Goal: Find specific page/section: Find specific page/section

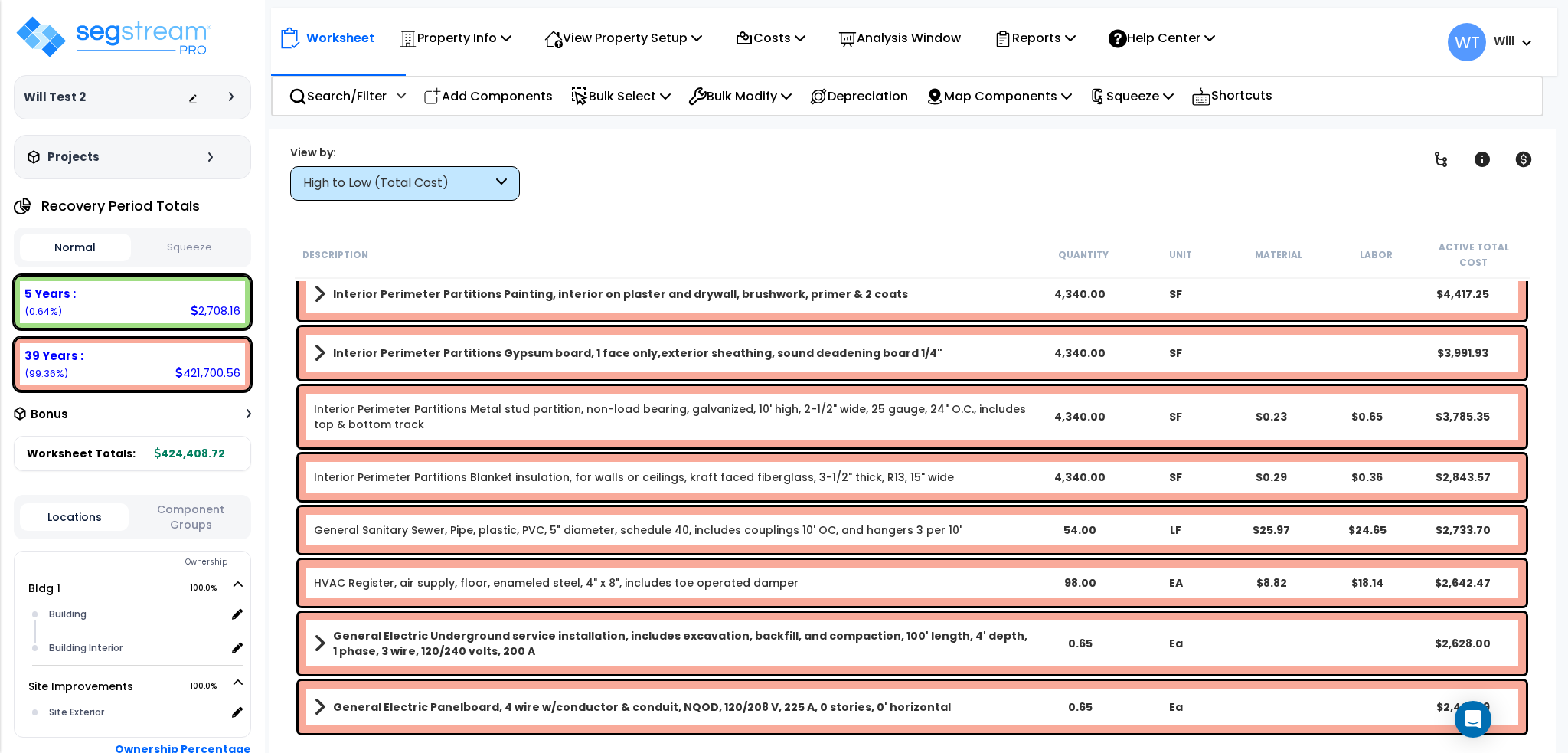
scroll to position [976, 0]
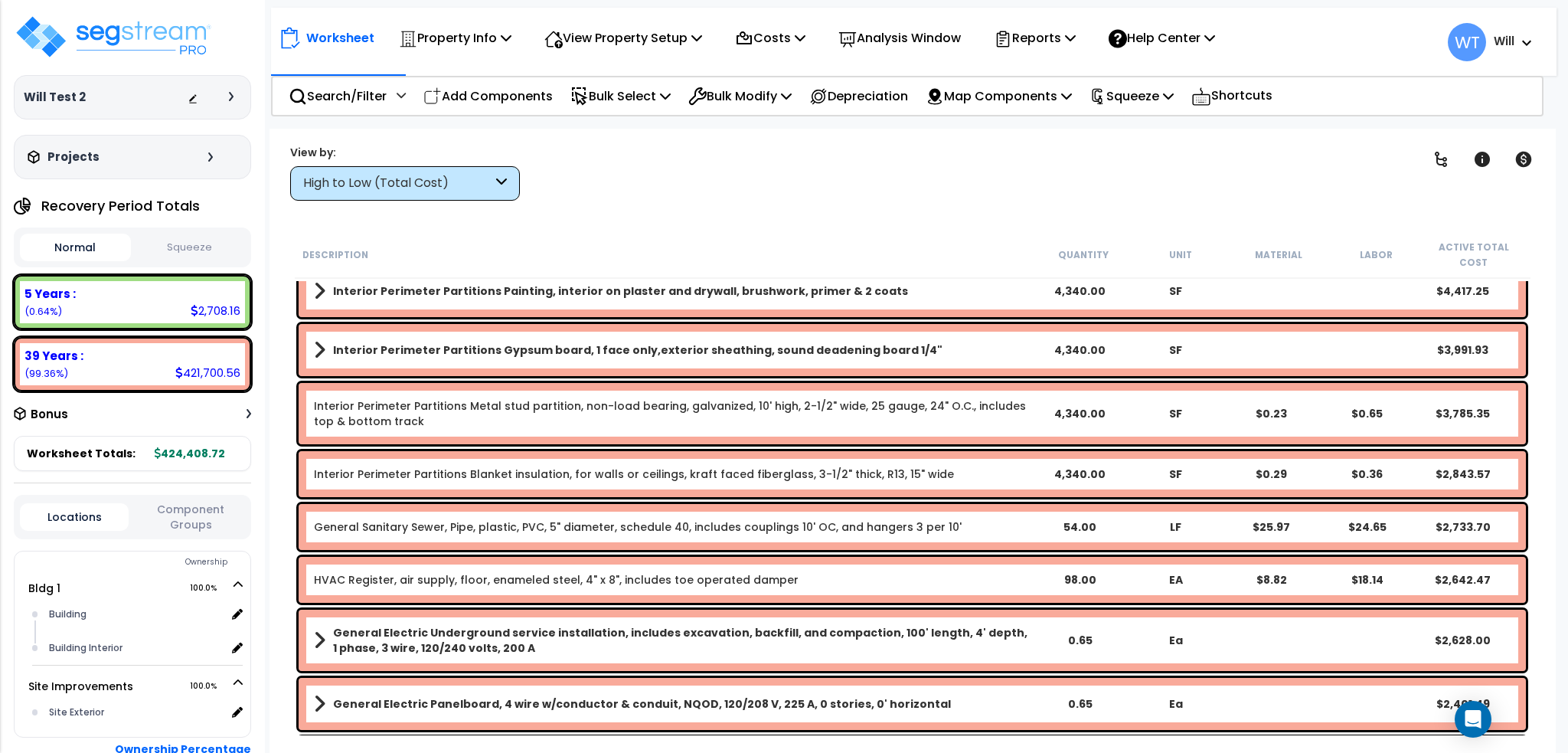
click at [414, 188] on div "High to Low (Total Cost)" at bounding box center [397, 184] width 189 height 18
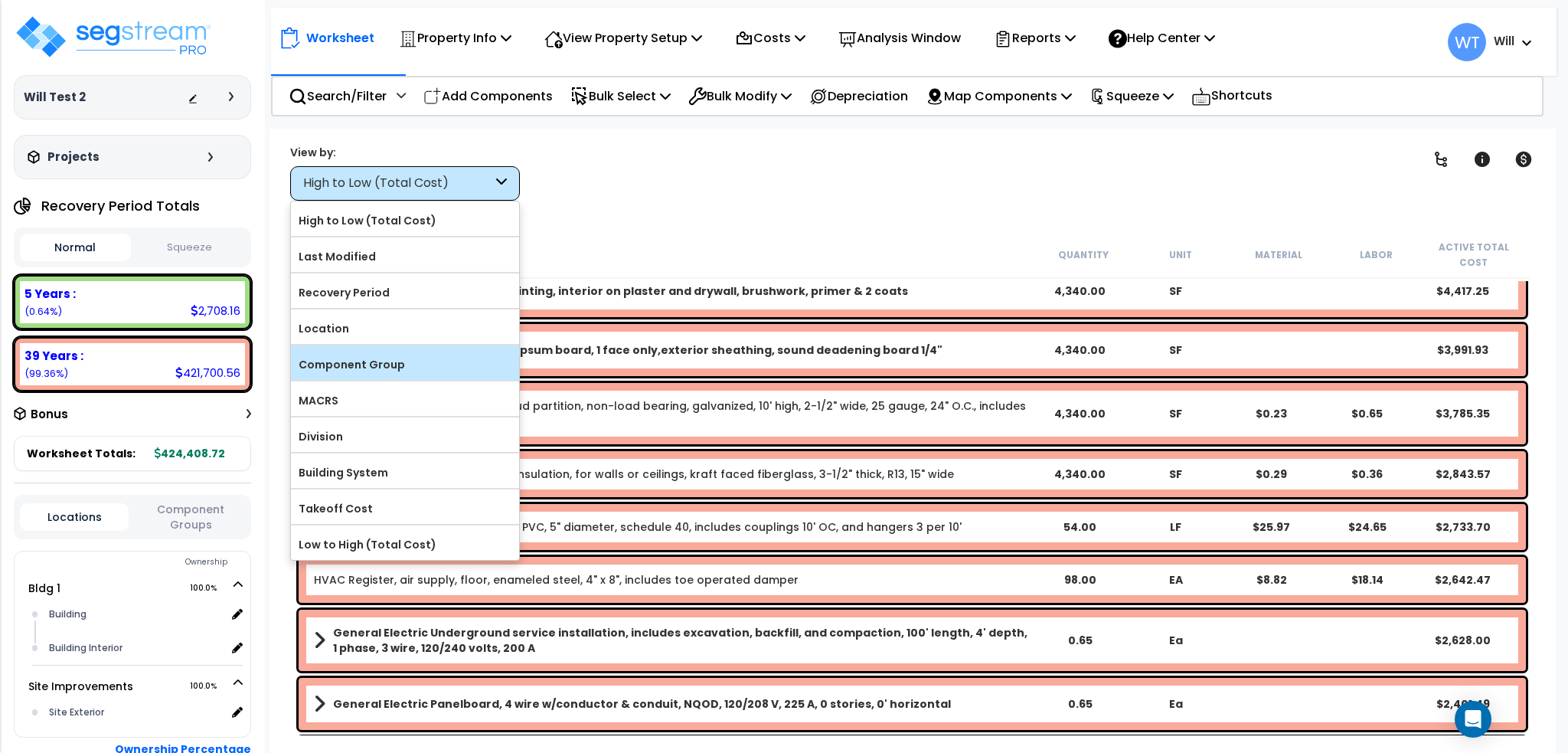
click at [424, 357] on label "Component Group" at bounding box center [404, 365] width 228 height 23
click at [0, 0] on input "Component Group" at bounding box center [0, 0] width 0 height 0
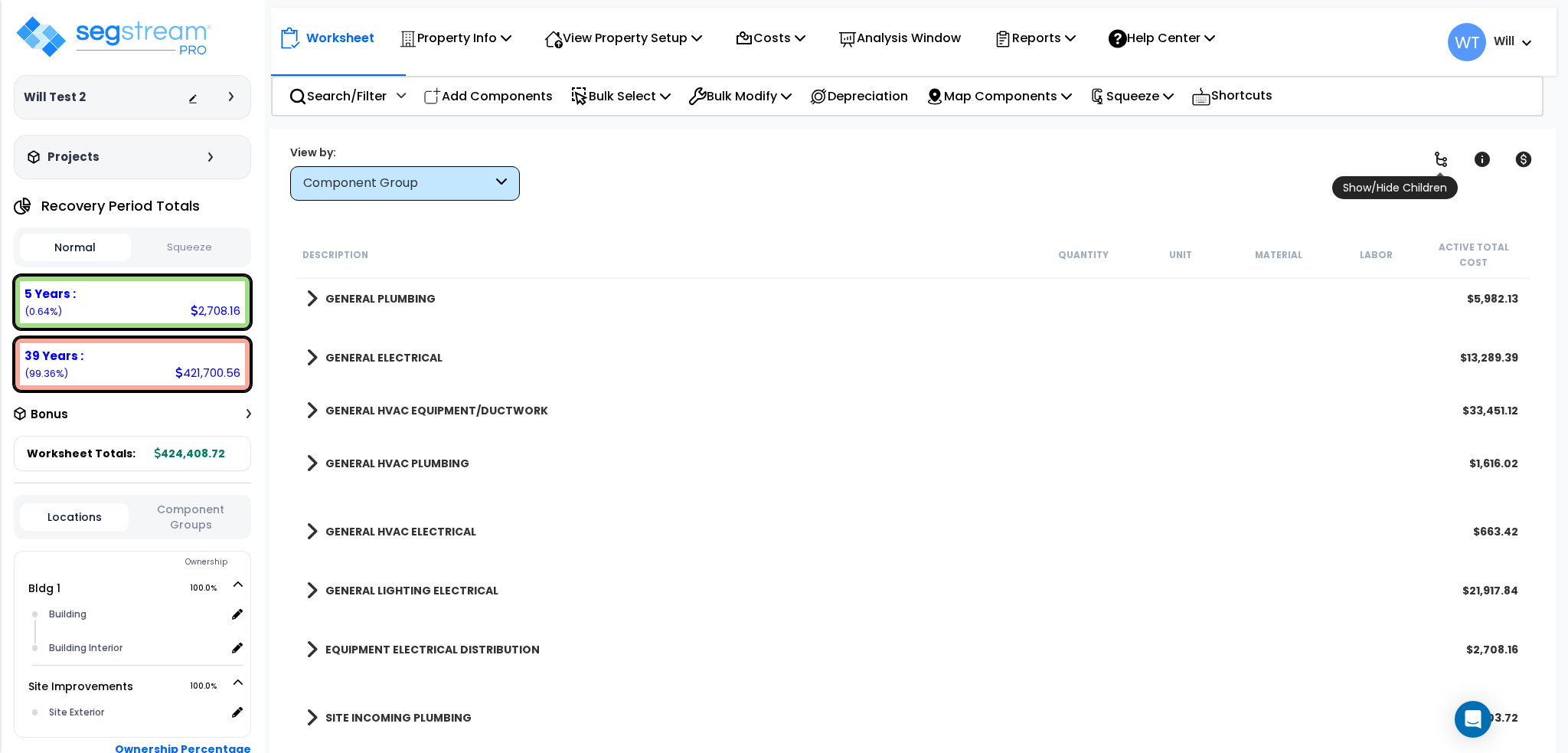
click at [1441, 176] on span "Show/Hide Children" at bounding box center [1395, 188] width 126 height 23
click at [1446, 159] on icon at bounding box center [1441, 159] width 12 height 15
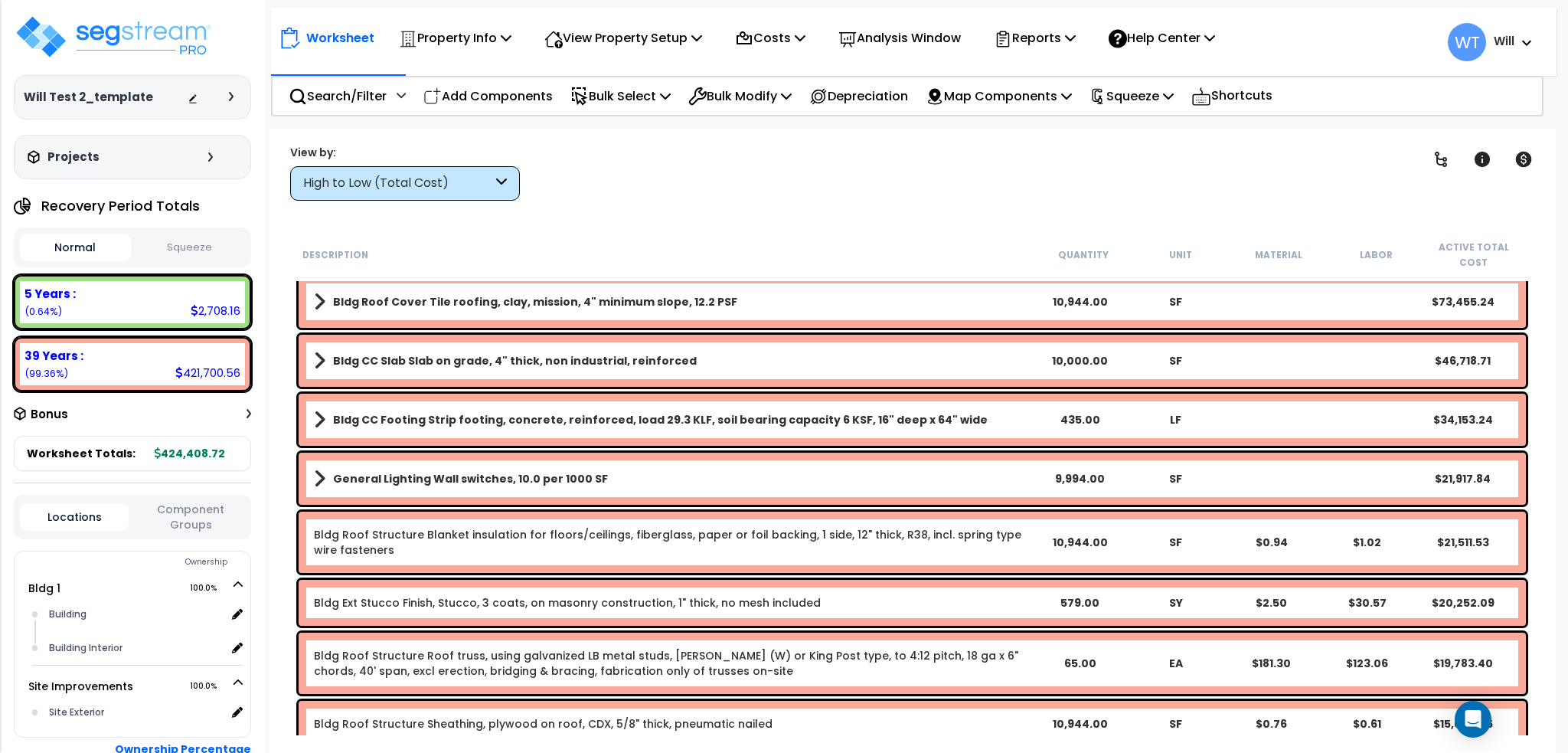
scroll to position [102, 0]
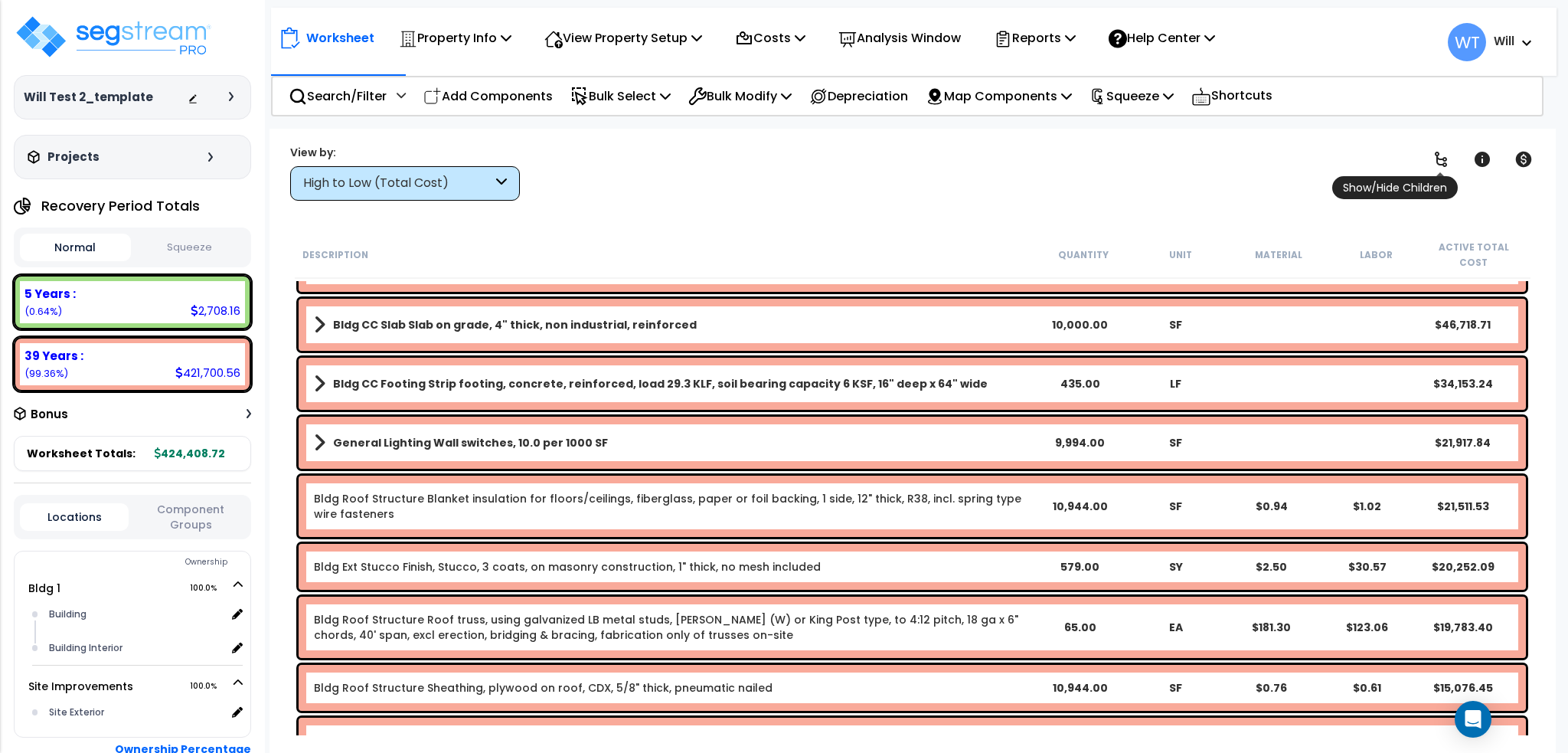
click at [1441, 165] on icon at bounding box center [1441, 159] width 12 height 15
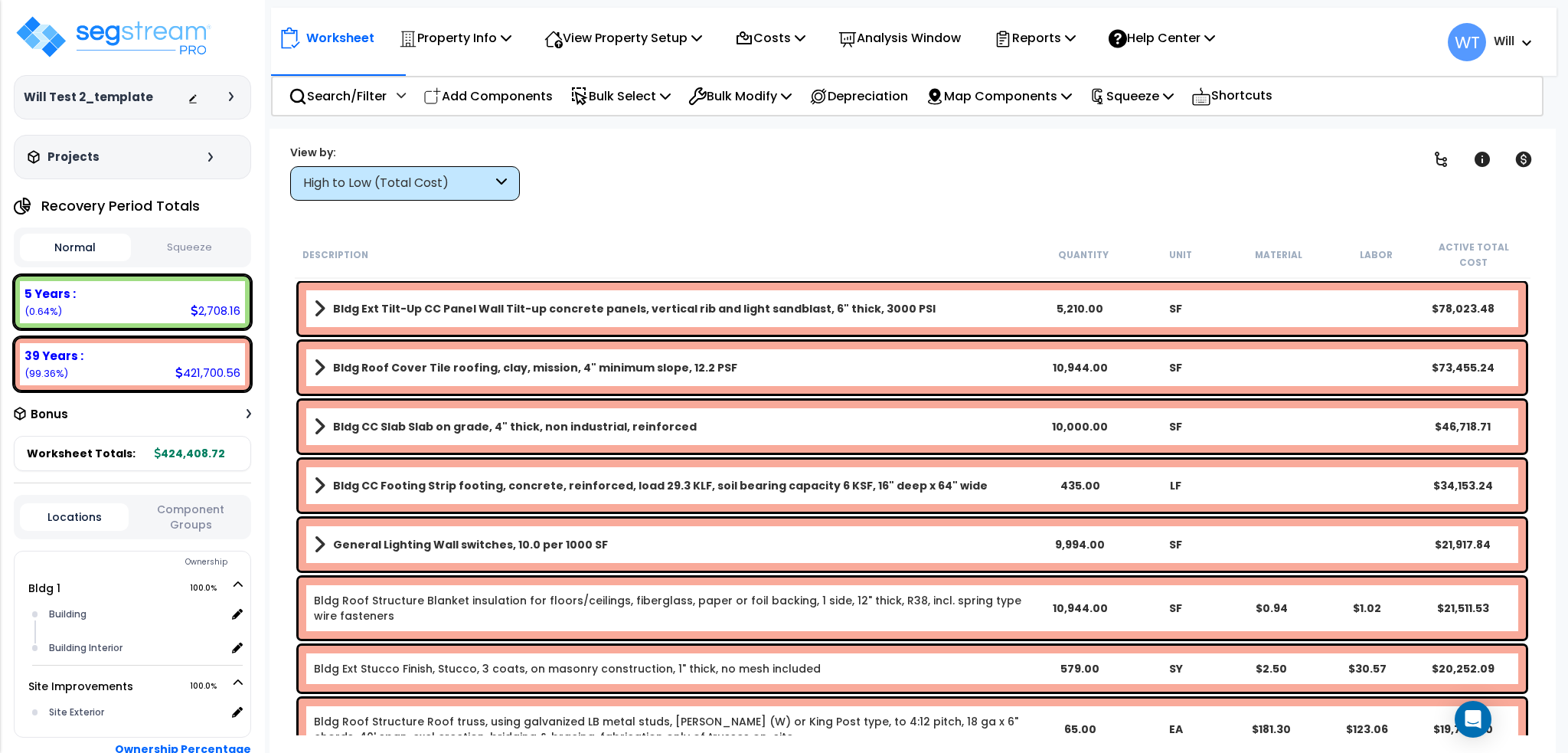
click at [423, 360] on b "Bldg Roof Cover Tile roofing, clay, mission, 4" minimum slope, 12.2 PSF" at bounding box center [535, 367] width 404 height 15
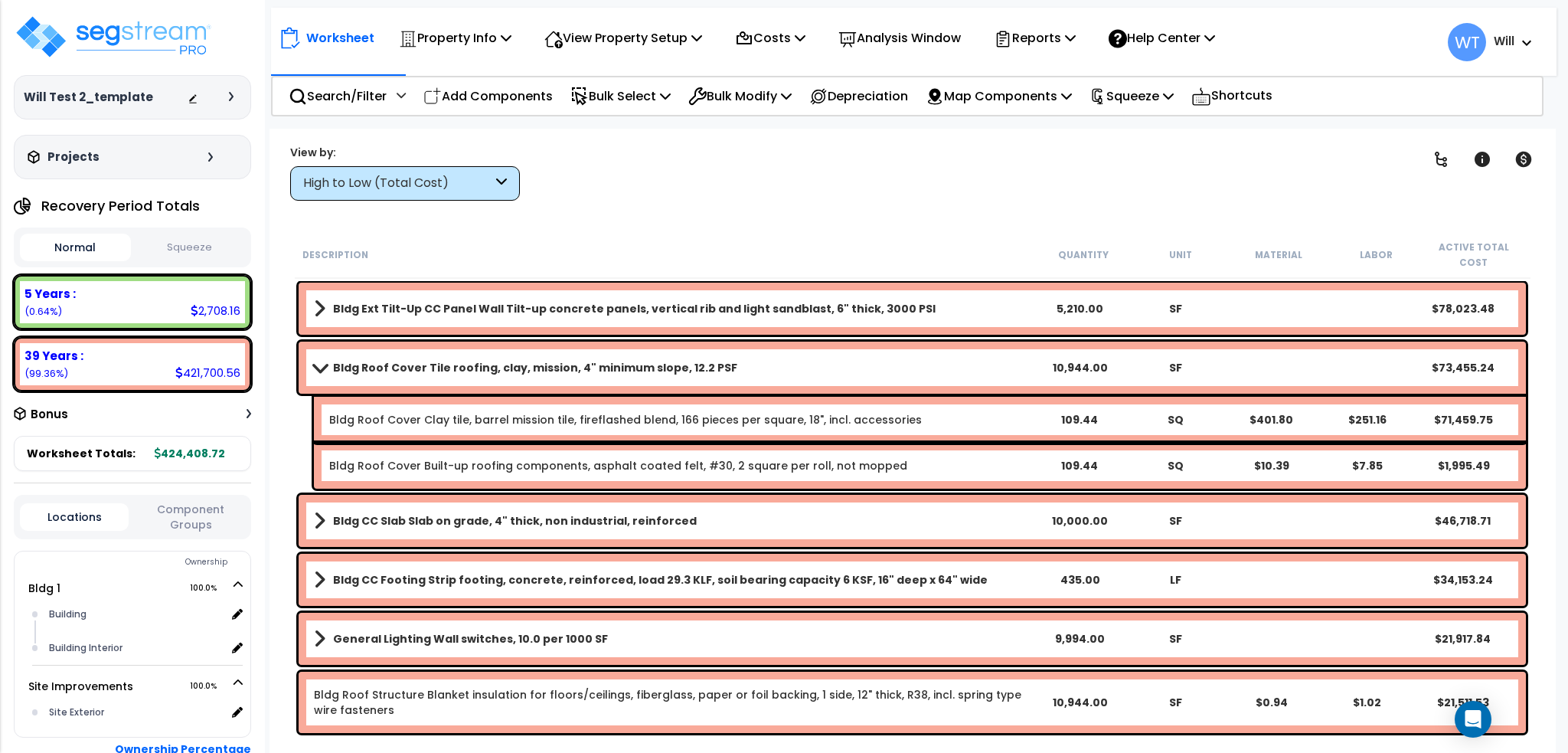
click at [472, 301] on b "Bldg Ext Tilt-Up CC Panel Wall Tilt-up concrete panels, vertical rib and light …" at bounding box center [634, 309] width 603 height 15
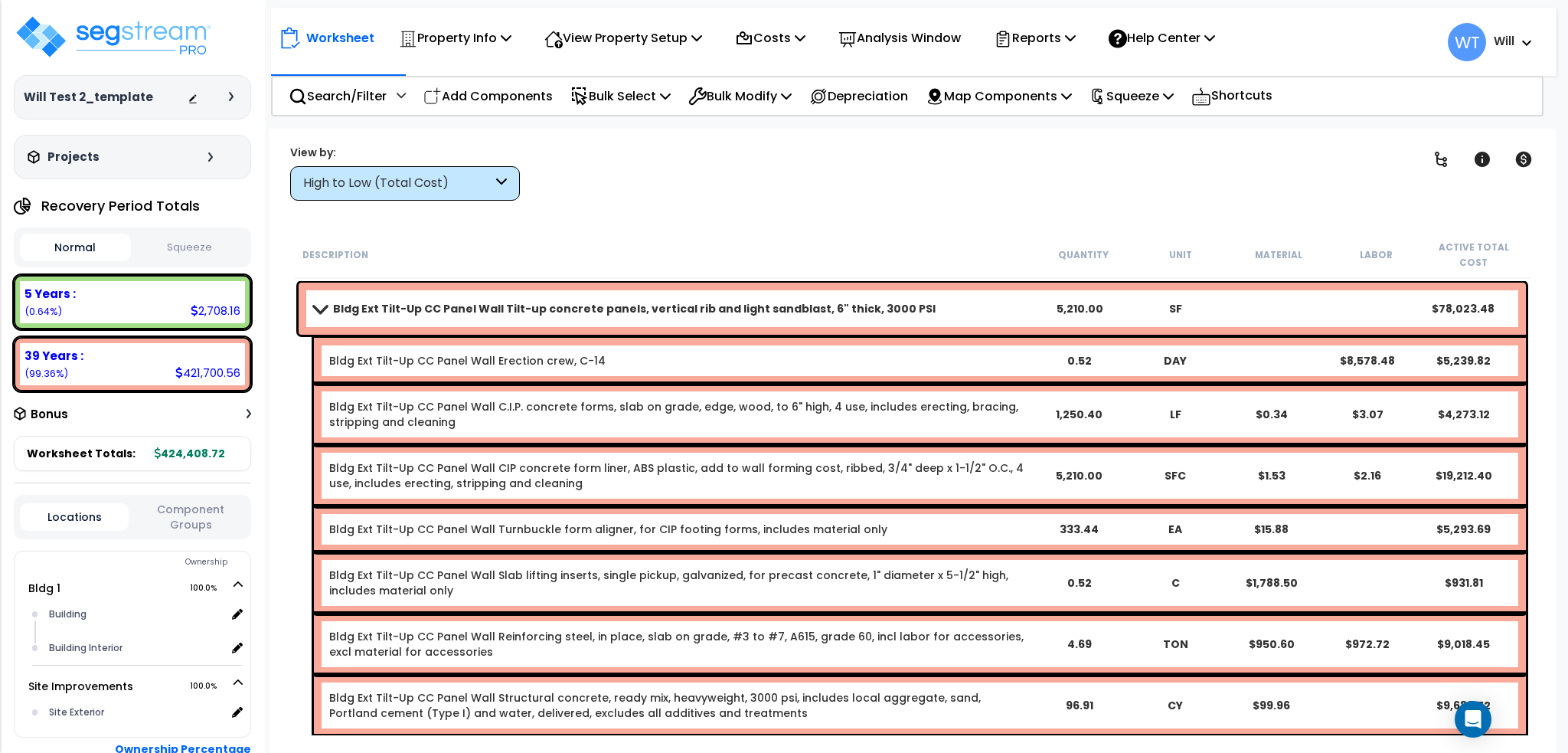
click at [445, 169] on div "High to Low (Total Cost)" at bounding box center [404, 184] width 230 height 34
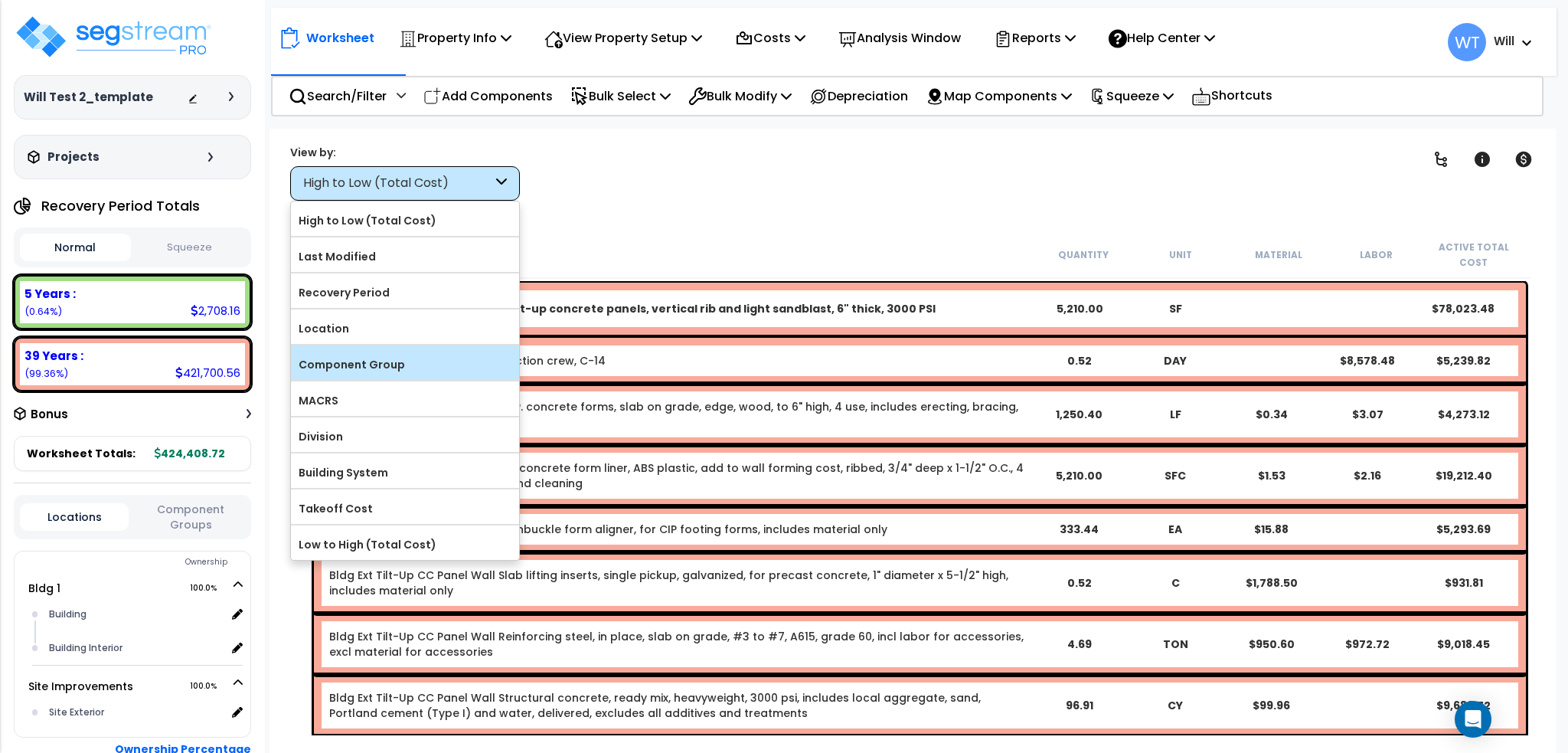
click at [410, 369] on label "Component Group" at bounding box center [404, 365] width 228 height 23
click at [0, 0] on input "Component Group" at bounding box center [0, 0] width 0 height 0
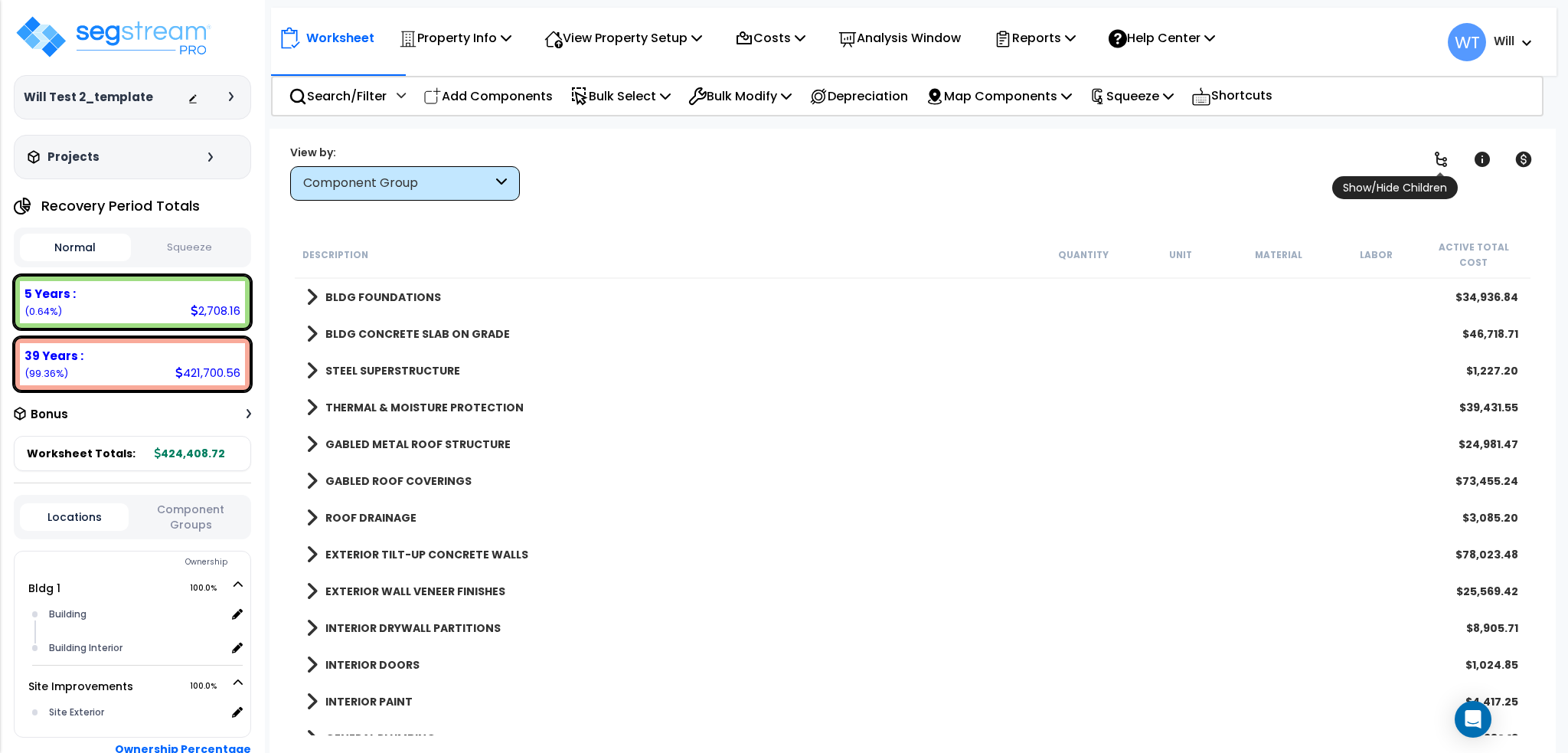
click at [1437, 176] on span "Show/Hide Children" at bounding box center [1395, 188] width 126 height 23
click at [1437, 165] on icon at bounding box center [1441, 159] width 19 height 19
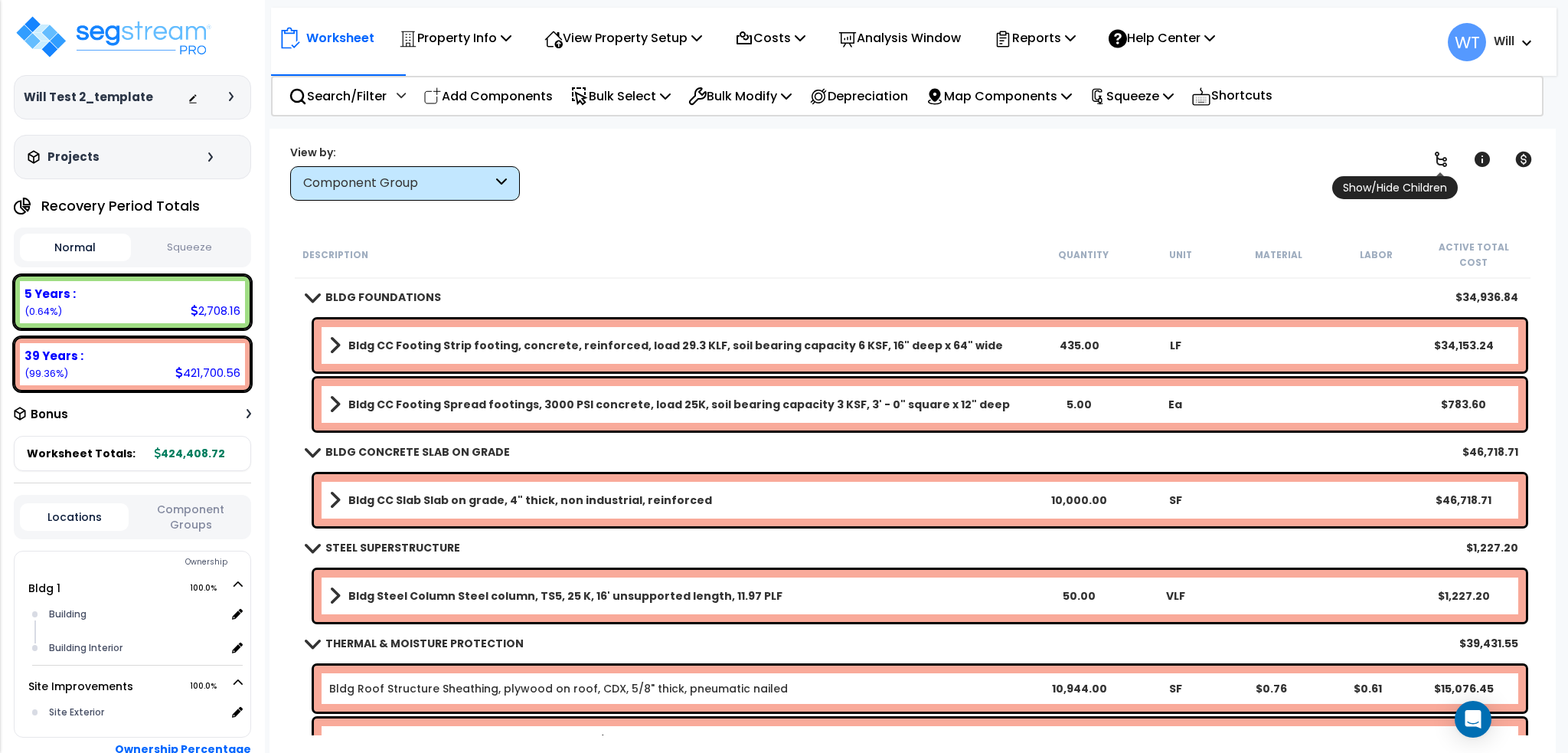
click at [1437, 165] on icon at bounding box center [1441, 159] width 19 height 19
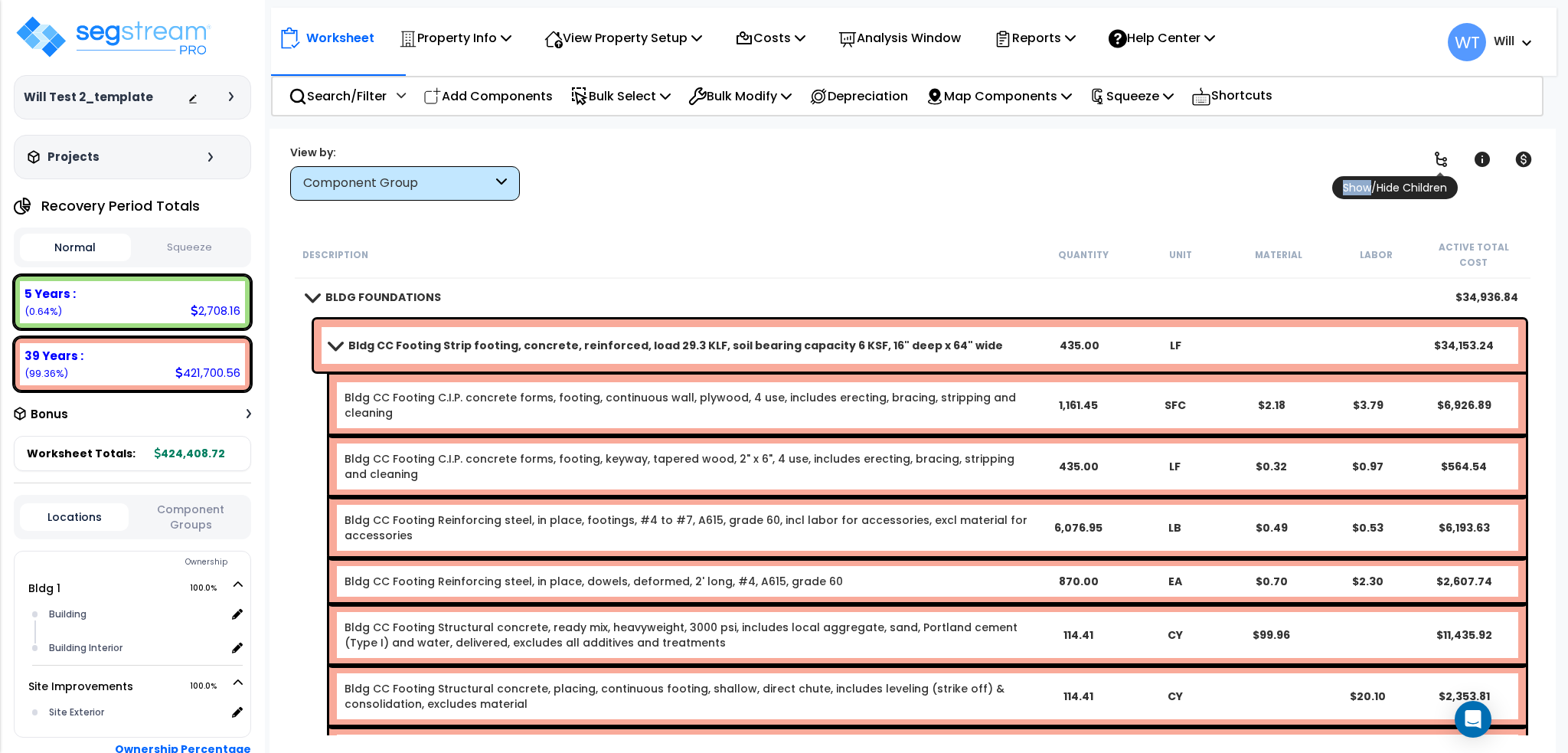
click at [1437, 165] on icon at bounding box center [1441, 159] width 19 height 19
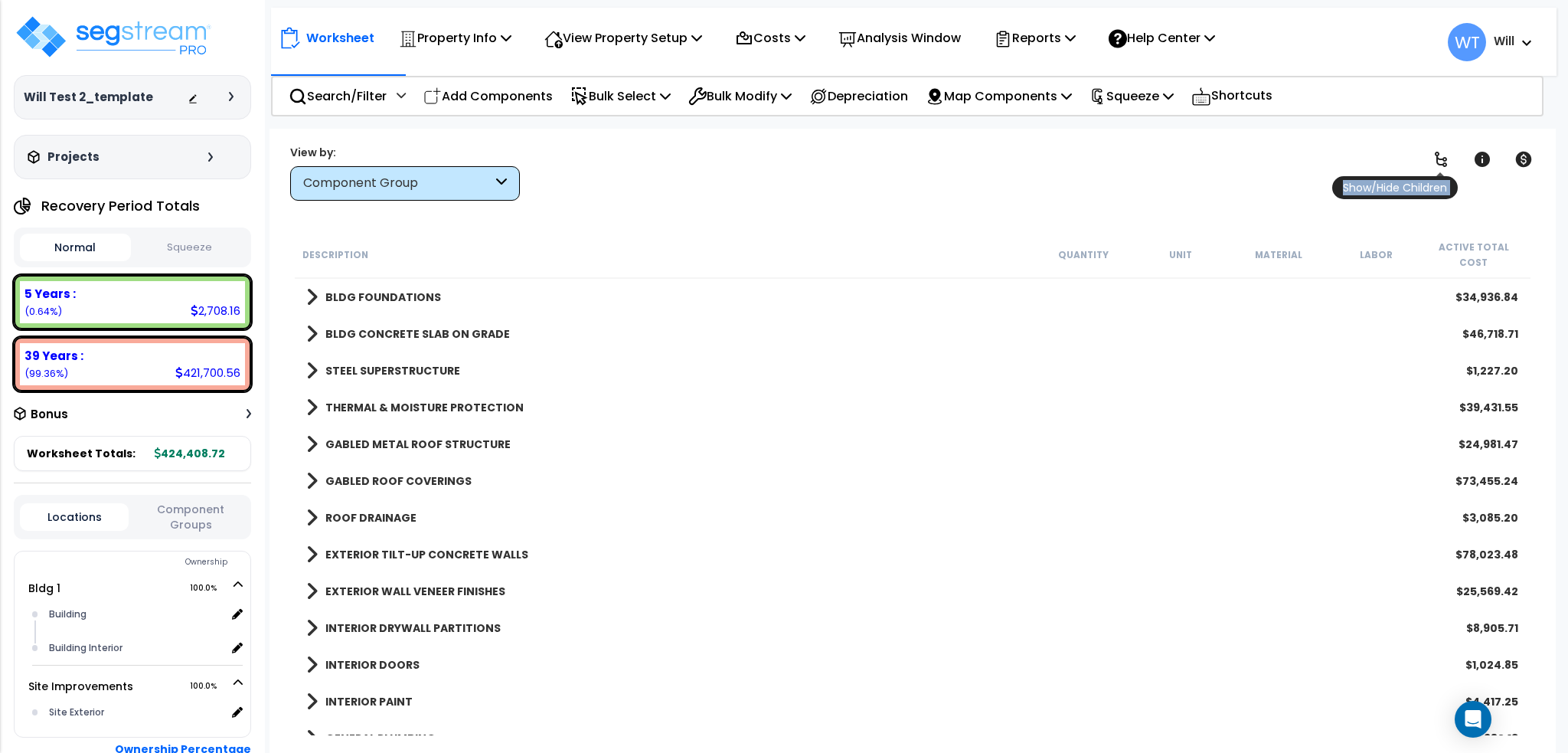
click at [1437, 165] on icon at bounding box center [1441, 159] width 19 height 19
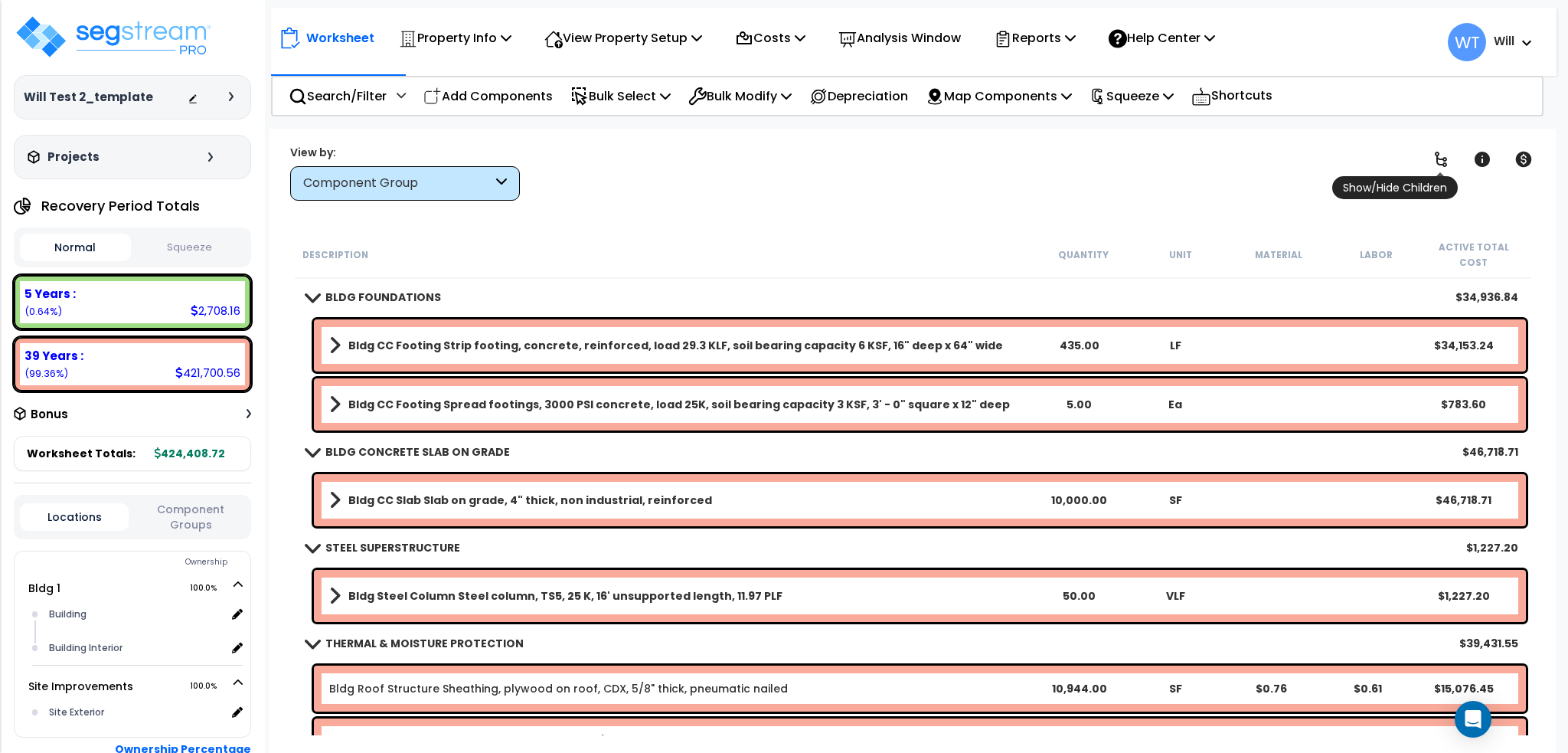
click at [1440, 165] on icon at bounding box center [1441, 159] width 12 height 15
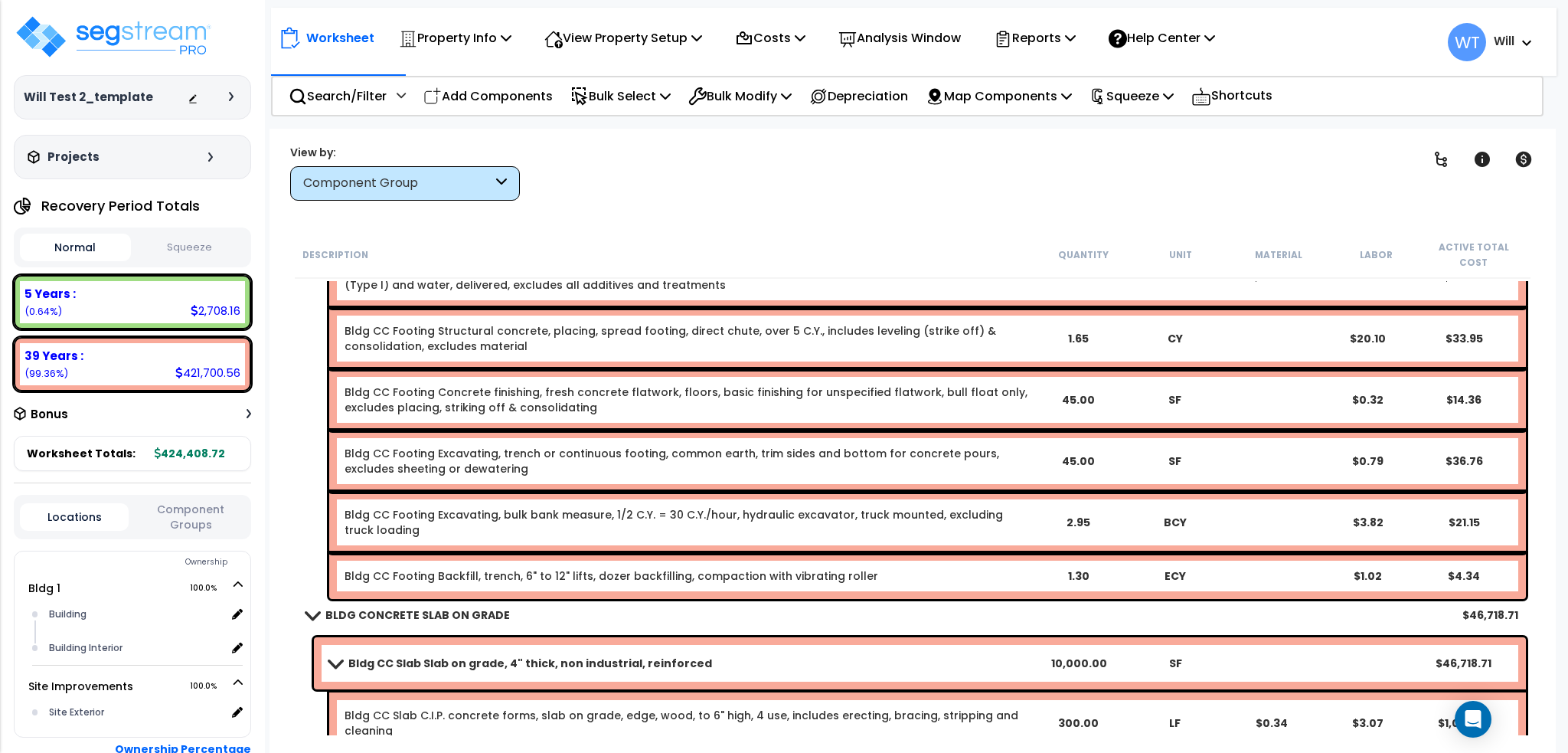
scroll to position [510, 0]
